Goal: Entertainment & Leisure: Consume media (video, audio)

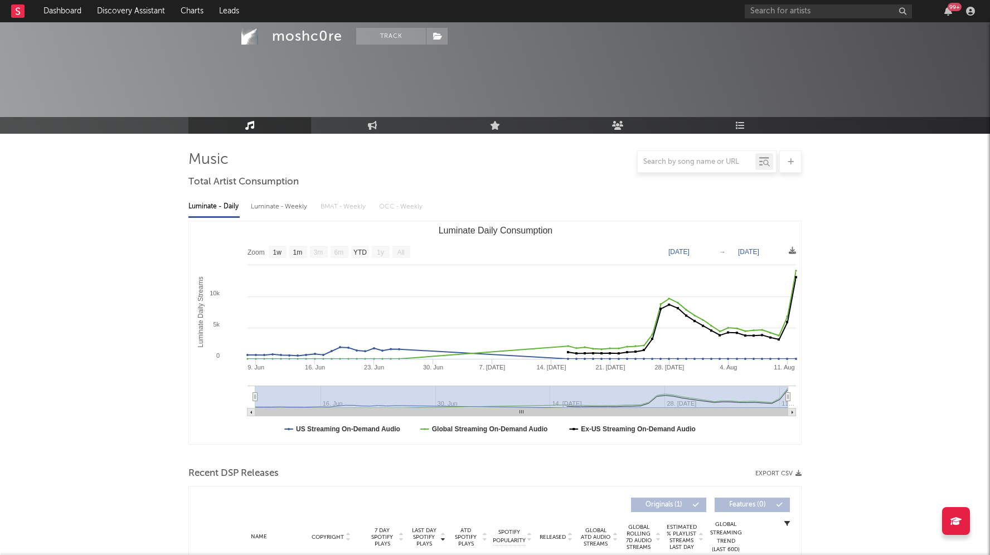
select select "1w"
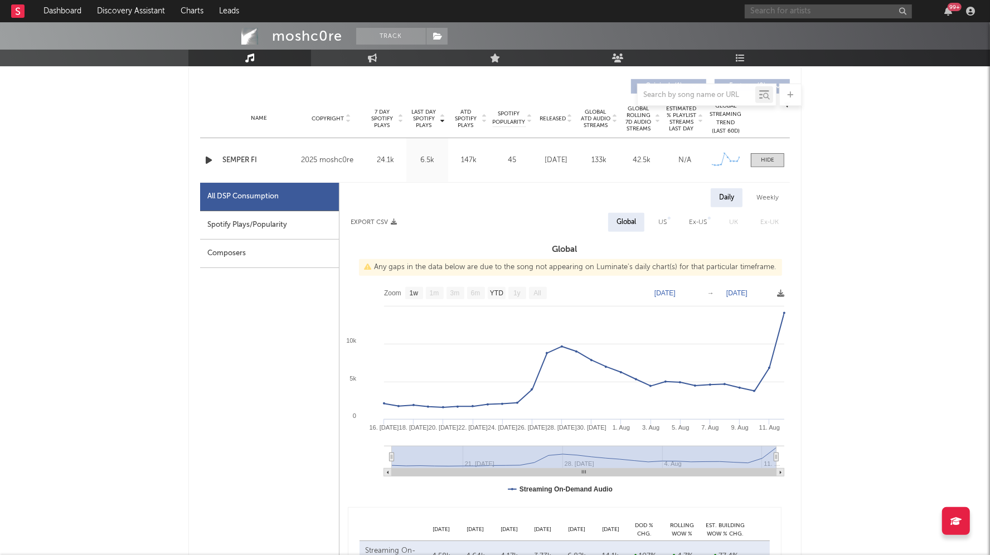
click at [801, 9] on input "text" at bounding box center [828, 11] width 167 height 14
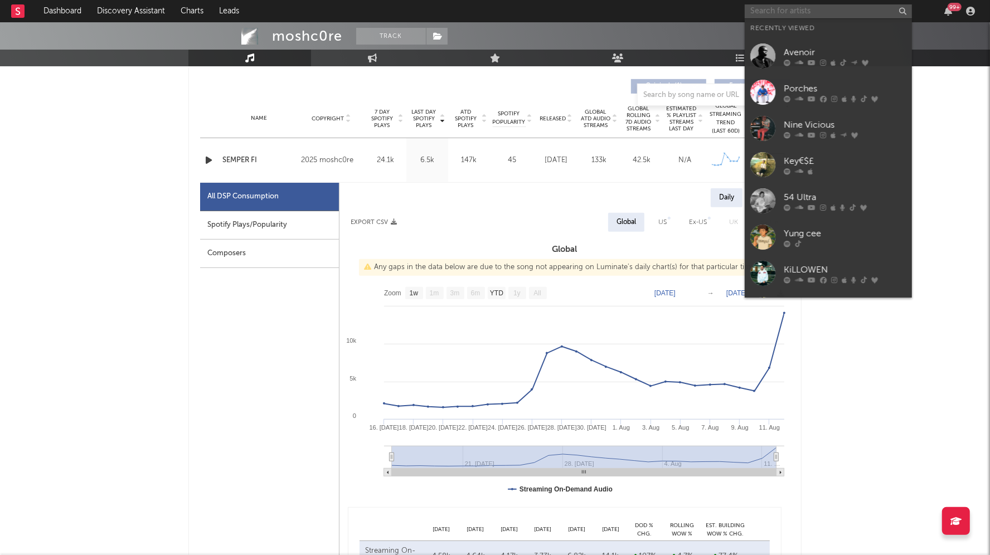
paste input "[URL][DOMAIN_NAME]"
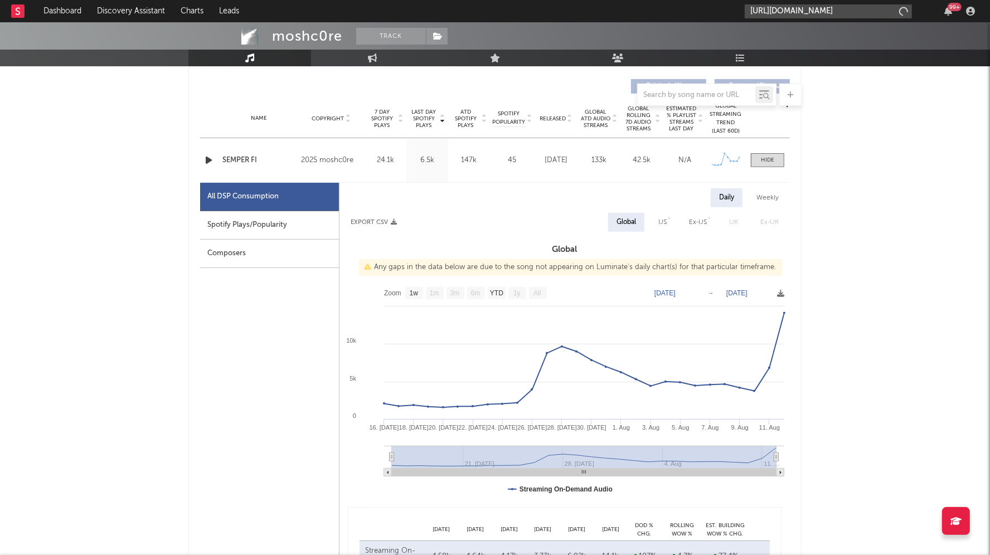
scroll to position [0, 102]
type input "[URL][DOMAIN_NAME]"
click at [792, 35] on div "baileyrpmusic" at bounding box center [845, 36] width 123 height 13
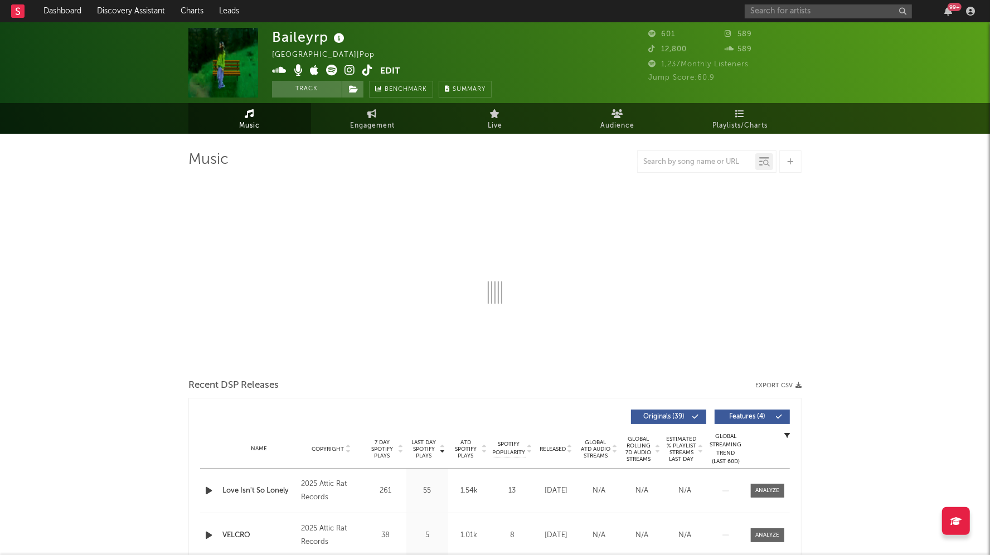
select select "1w"
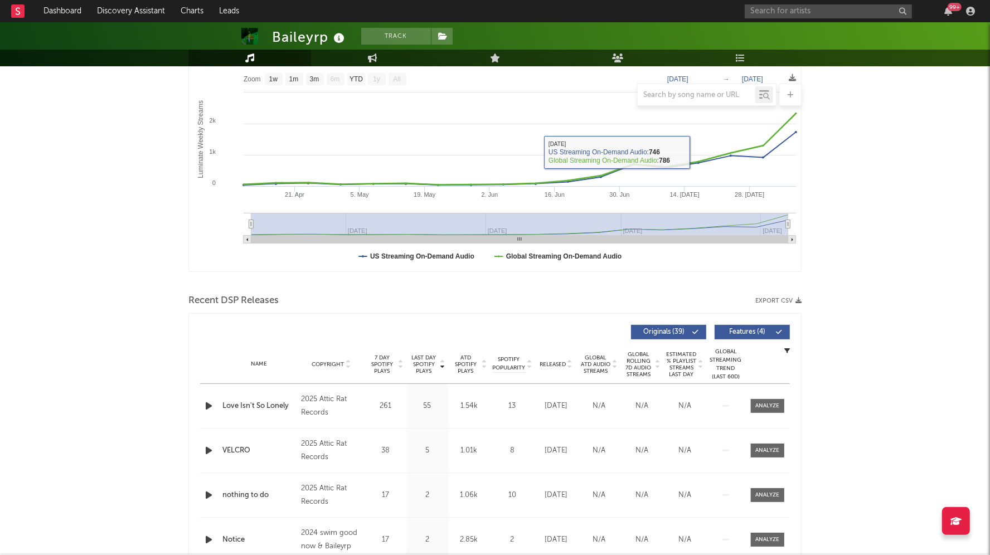
scroll to position [187, 0]
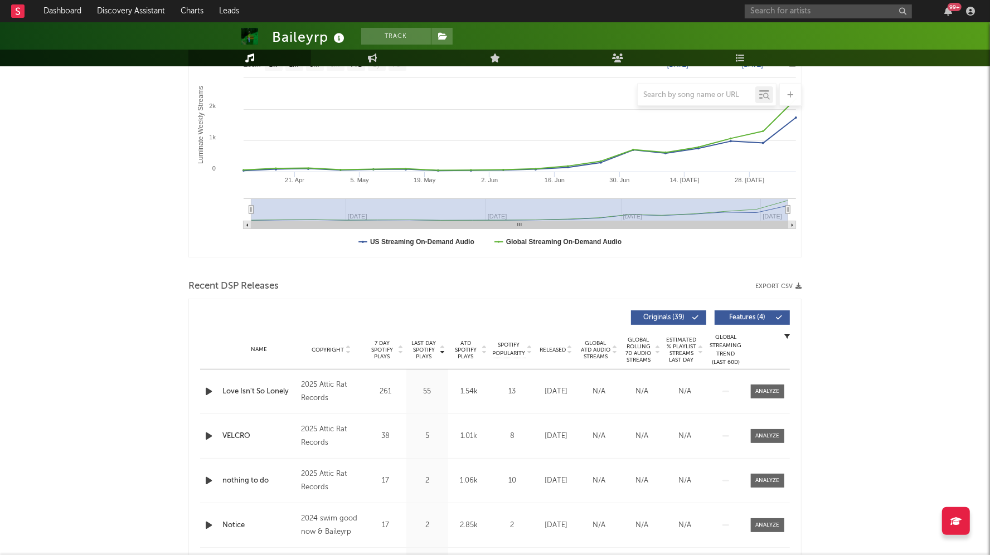
click at [202, 385] on div at bounding box center [210, 392] width 20 height 14
click at [204, 389] on icon "button" at bounding box center [209, 392] width 12 height 14
click at [204, 389] on icon "button" at bounding box center [208, 392] width 11 height 14
click at [204, 389] on icon "button" at bounding box center [209, 392] width 12 height 14
click at [207, 391] on icon "button" at bounding box center [208, 392] width 11 height 14
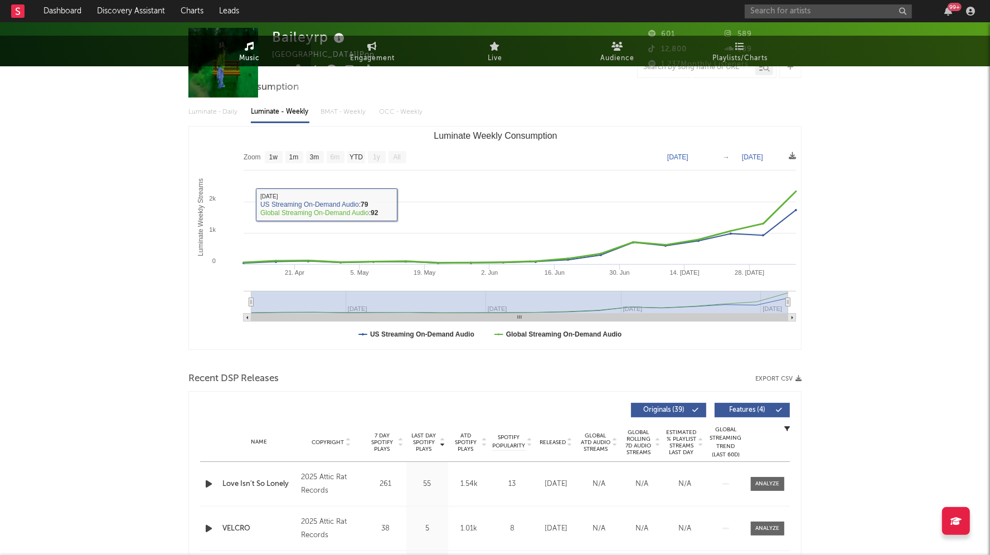
scroll to position [0, 0]
